Goal: Transaction & Acquisition: Purchase product/service

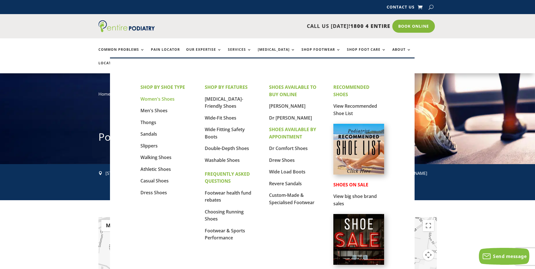
click at [156, 100] on link "Women's Shoes" at bounding box center [158, 99] width 34 height 6
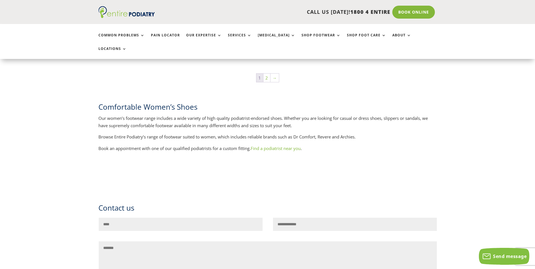
scroll to position [948, 0]
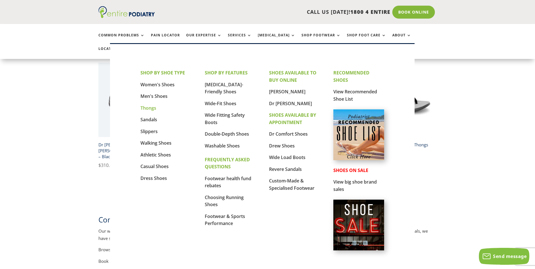
click at [150, 108] on link "Thongs" at bounding box center [149, 108] width 16 height 6
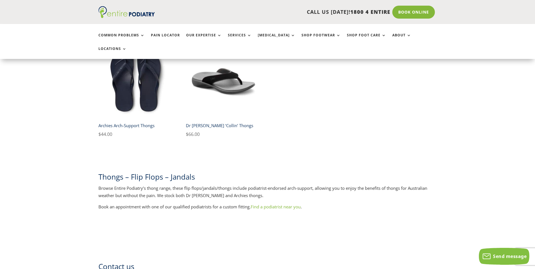
scroll to position [271, 0]
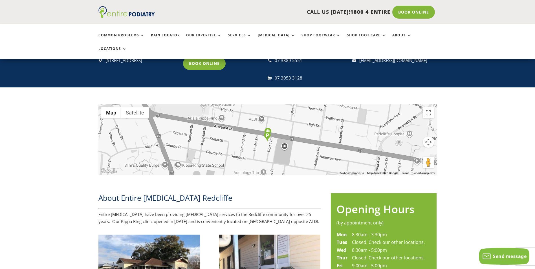
scroll to position [158, 0]
